Goal: Task Accomplishment & Management: Use online tool/utility

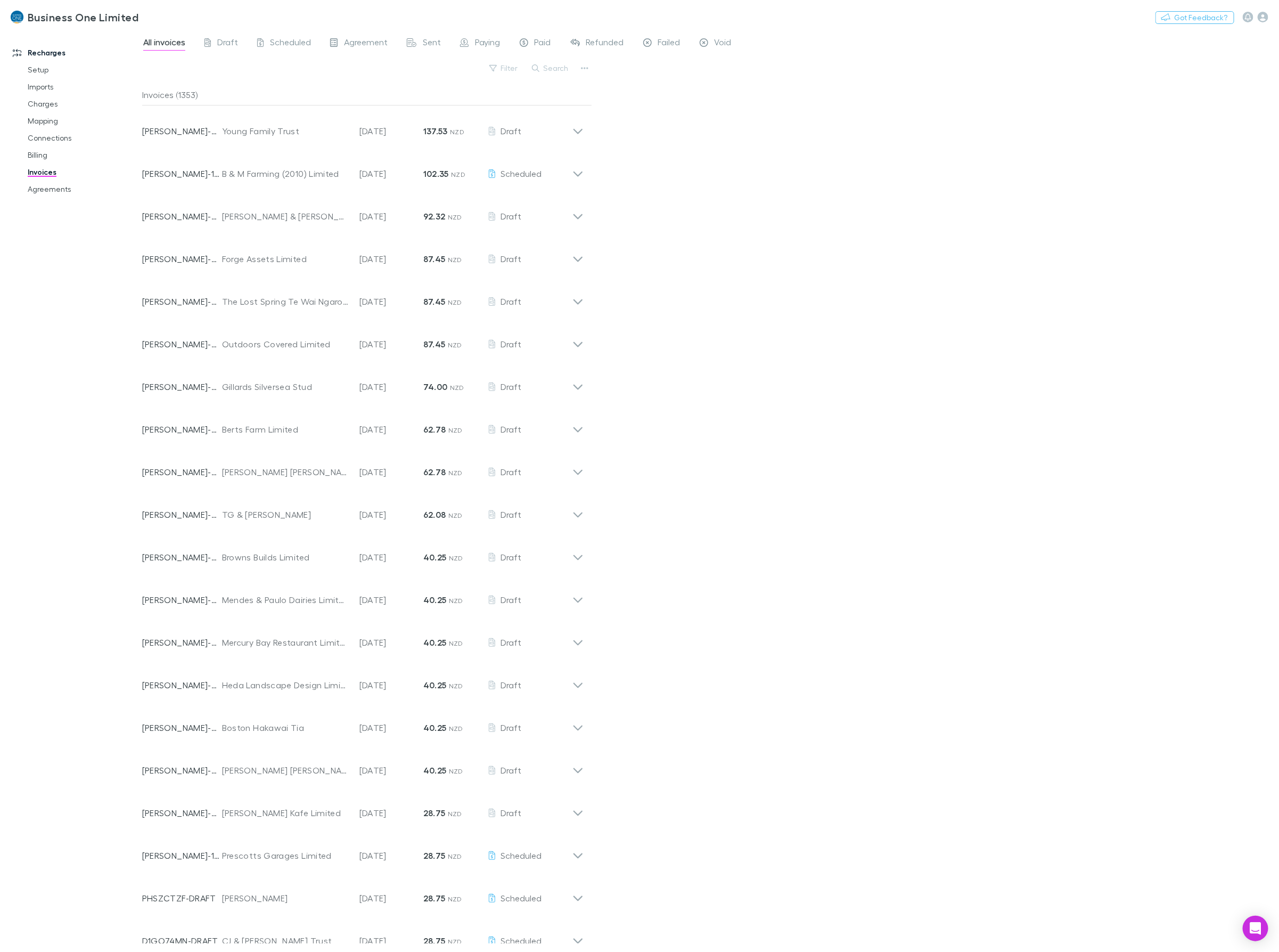
click at [575, 61] on div "Filter Search" at bounding box center [367, 73] width 450 height 24
click at [560, 64] on button "Search" at bounding box center [551, 68] width 48 height 13
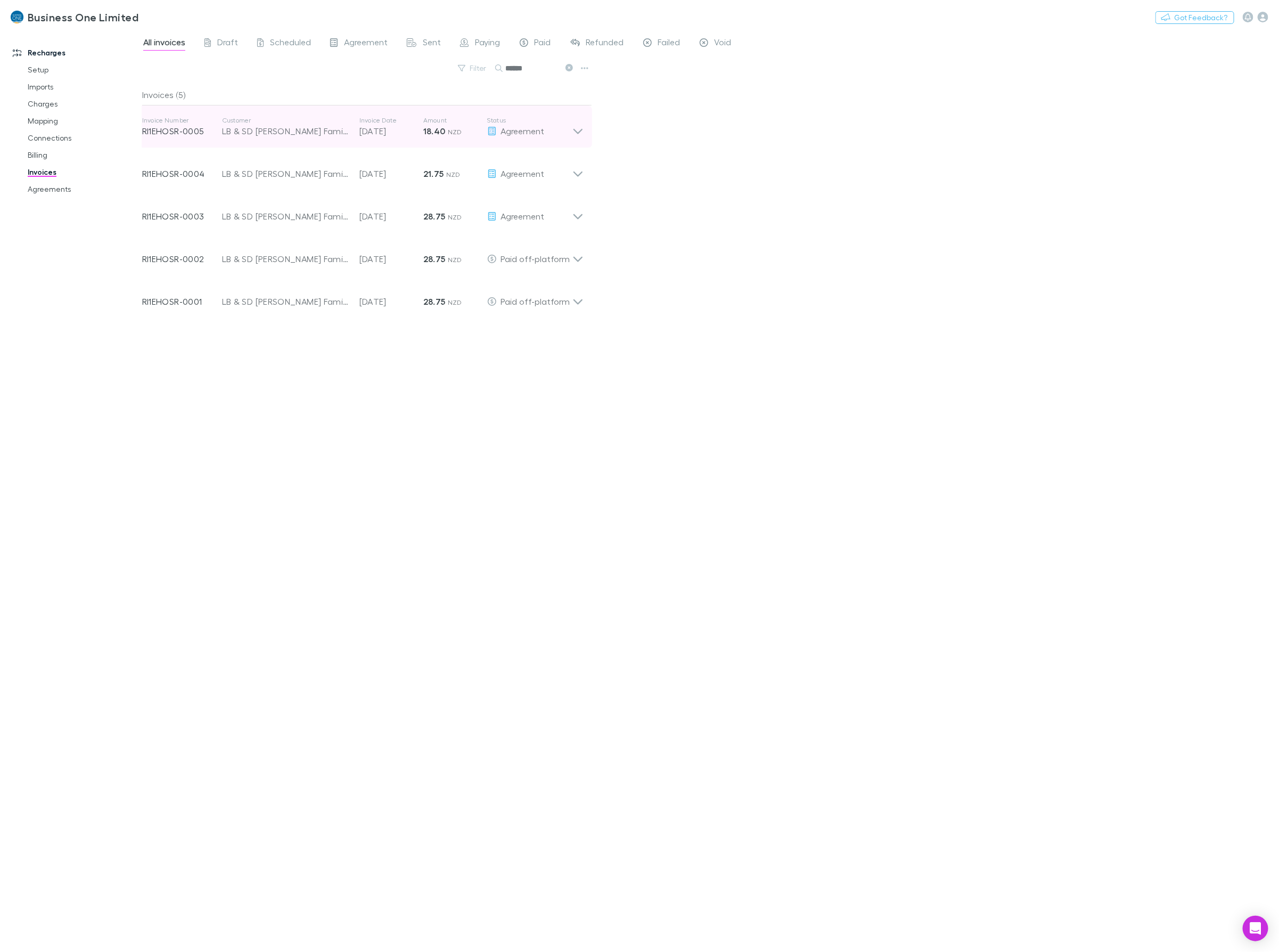
type input "******"
click at [575, 136] on icon at bounding box center [578, 126] width 11 height 21
